Goal: Task Accomplishment & Management: Complete application form

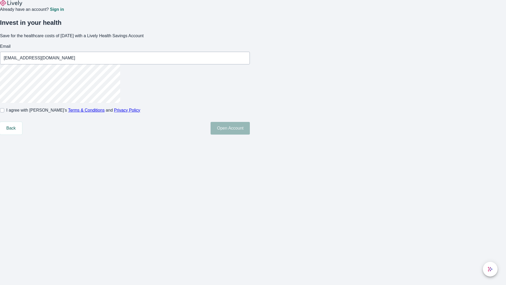
click at [4, 112] on input "I agree with Lively’s Terms & Conditions and Privacy Policy" at bounding box center [2, 110] width 4 height 4
checkbox input "true"
click at [250, 134] on button "Open Account" at bounding box center [230, 128] width 39 height 13
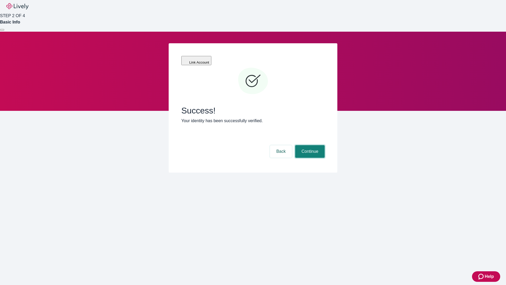
click at [309, 145] on button "Continue" at bounding box center [310, 151] width 30 height 13
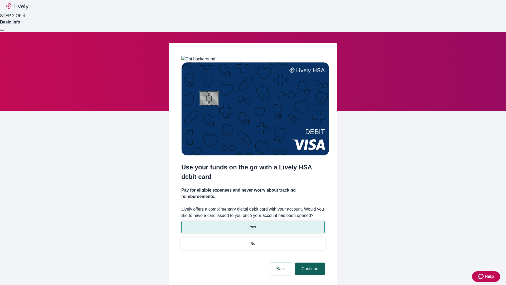
click at [253, 241] on p "No" at bounding box center [253, 244] width 5 height 6
click at [309, 262] on button "Continue" at bounding box center [310, 268] width 30 height 13
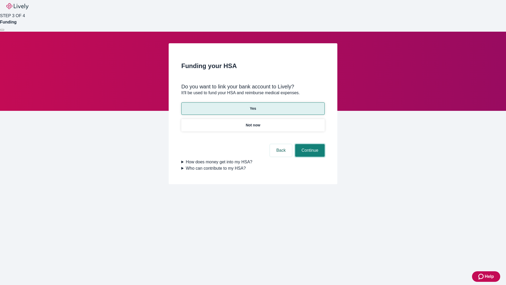
click at [309, 144] on button "Continue" at bounding box center [310, 150] width 30 height 13
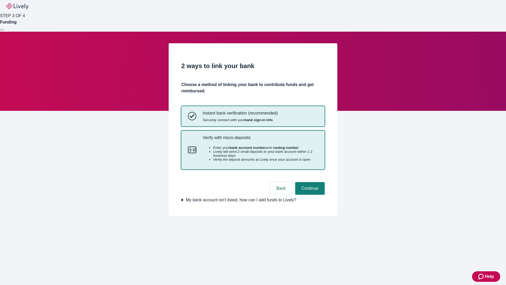
click at [260, 140] on p "Verify with micro-deposits" at bounding box center [260, 137] width 115 height 5
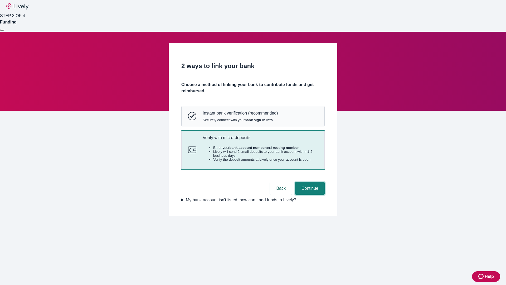
click at [309, 194] on button "Continue" at bounding box center [310, 188] width 30 height 13
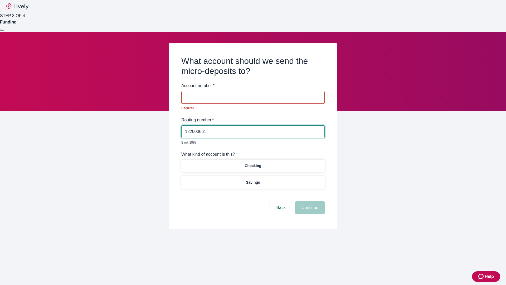
type input "122000661"
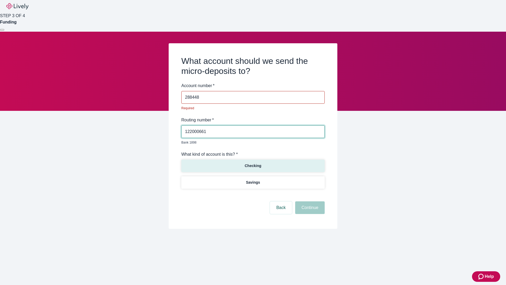
type input "288448"
click at [253, 163] on p "Checking" at bounding box center [253, 166] width 17 height 6
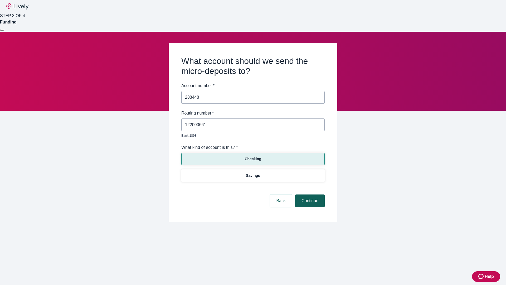
click at [309, 194] on button "Continue" at bounding box center [310, 200] width 30 height 13
